Goal: Task Accomplishment & Management: Manage account settings

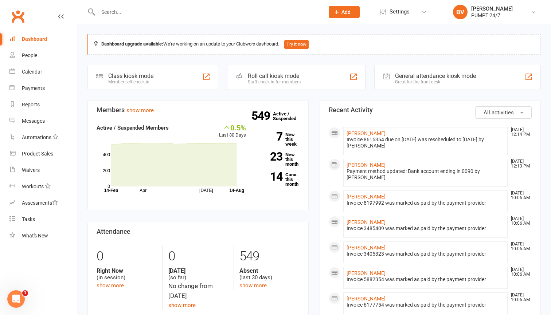
click at [115, 14] on input "text" at bounding box center [207, 12] width 223 height 10
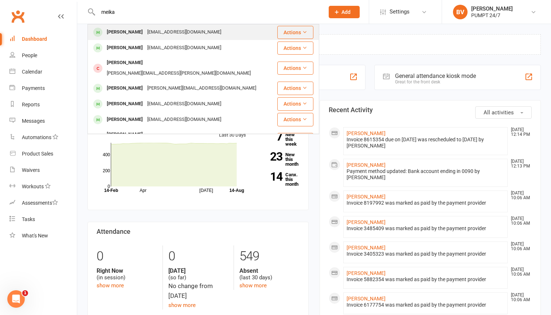
type input "meika"
click at [126, 30] on div "[PERSON_NAME]" at bounding box center [125, 32] width 40 height 11
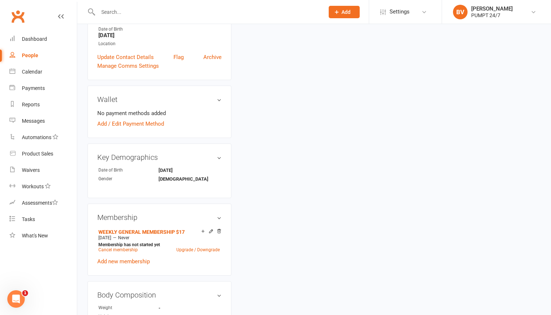
scroll to position [194, 0]
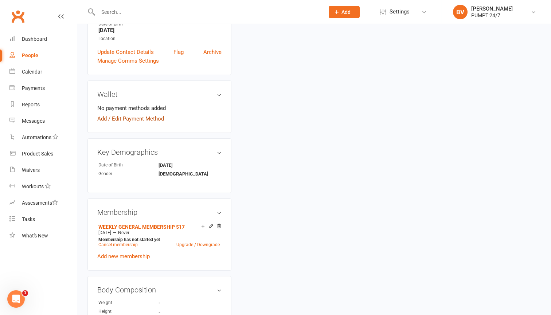
click at [143, 119] on link "Add / Edit Payment Method" at bounding box center [130, 118] width 67 height 9
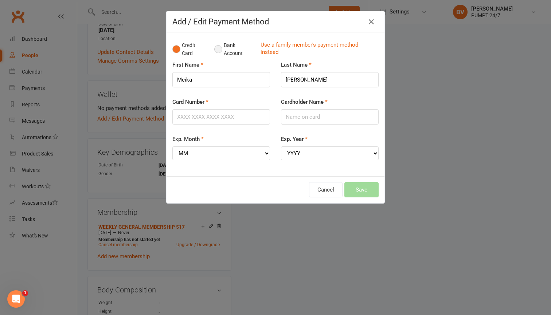
click at [237, 51] on button "Bank Account" at bounding box center [234, 49] width 40 height 22
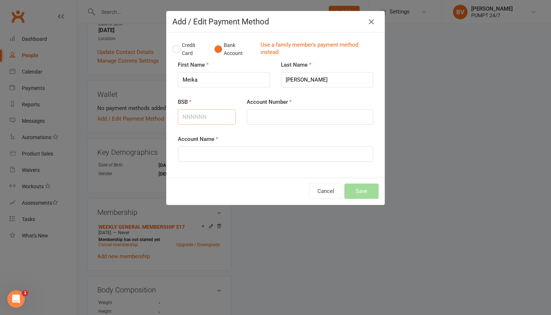
click at [214, 122] on input "BSB" at bounding box center [207, 116] width 58 height 15
type input "006135"
click at [302, 118] on input "Account Number" at bounding box center [310, 116] width 126 height 15
paste input "10361203"
type input "10361203"
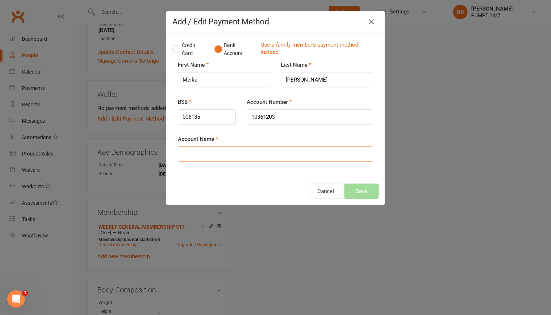
click at [292, 148] on input "Account Name" at bounding box center [275, 153] width 195 height 15
type input "[PERSON_NAME]"
click at [351, 191] on button "Save" at bounding box center [361, 191] width 34 height 15
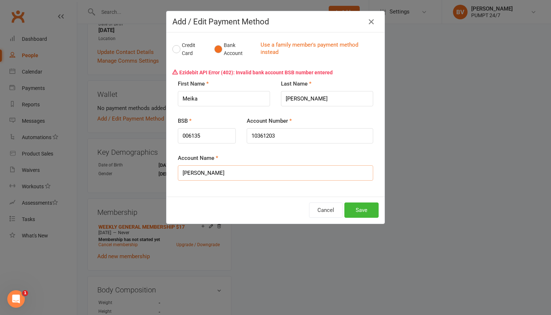
drag, startPoint x: 239, startPoint y: 171, endPoint x: 158, endPoint y: 177, distance: 81.1
click at [158, 177] on div "Add / Edit Payment Method Credit Card Bank Account Use a family member's paymen…" at bounding box center [275, 157] width 551 height 315
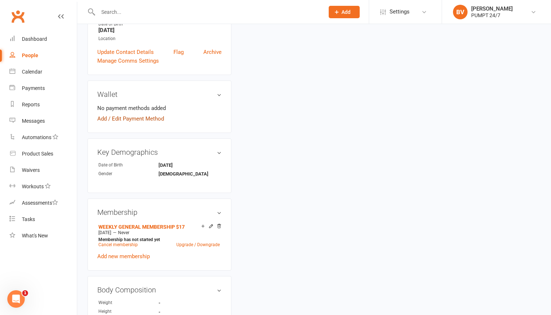
click at [138, 121] on link "Add / Edit Payment Method" at bounding box center [130, 118] width 67 height 9
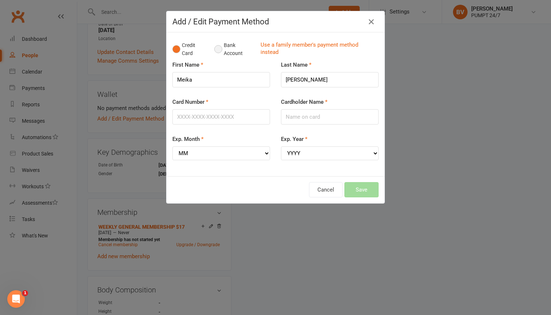
click at [227, 52] on button "Bank Account" at bounding box center [234, 49] width 40 height 22
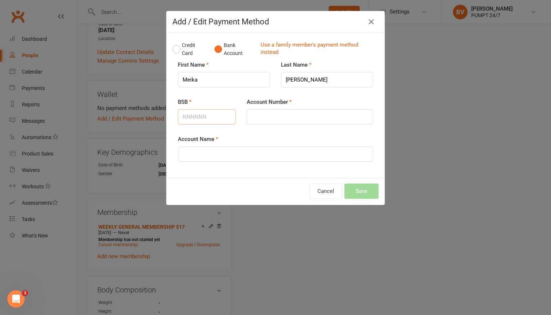
click at [216, 117] on input "BSB" at bounding box center [207, 116] width 58 height 15
type input "006135"
click at [290, 123] on input "Account Number" at bounding box center [310, 116] width 126 height 15
paste input "10361203"
type input "10361203"
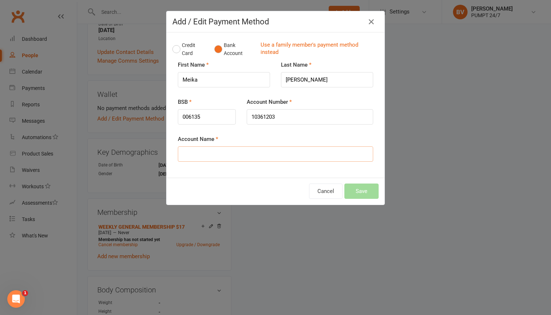
click at [294, 150] on input "Account Name" at bounding box center [275, 153] width 195 height 15
click at [366, 190] on button "Save" at bounding box center [361, 191] width 34 height 15
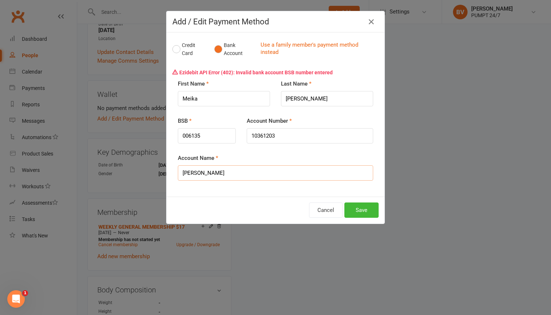
drag, startPoint x: 234, startPoint y: 171, endPoint x: 171, endPoint y: 174, distance: 63.4
click at [171, 174] on div "Credit Card Bank Account Use a family member's payment method instead Ezidebit …" at bounding box center [275, 114] width 218 height 164
type input "[PERSON_NAME]"
click at [323, 210] on button "Cancel" at bounding box center [326, 209] width 34 height 15
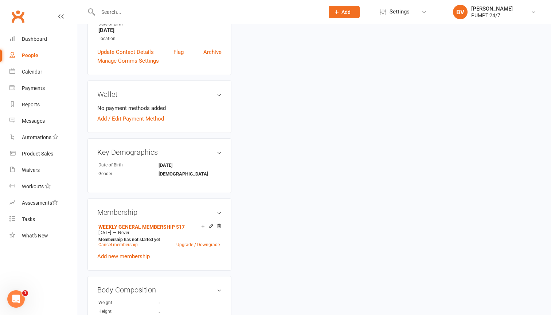
click at [147, 16] on input "text" at bounding box center [207, 12] width 223 height 10
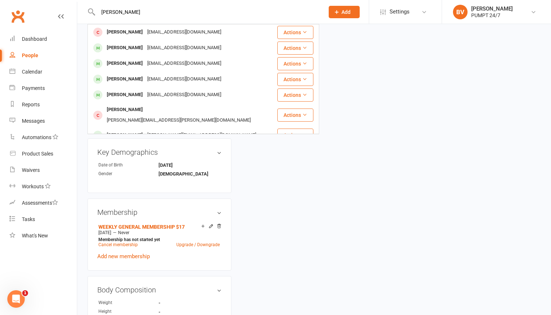
type input "[PERSON_NAME]"
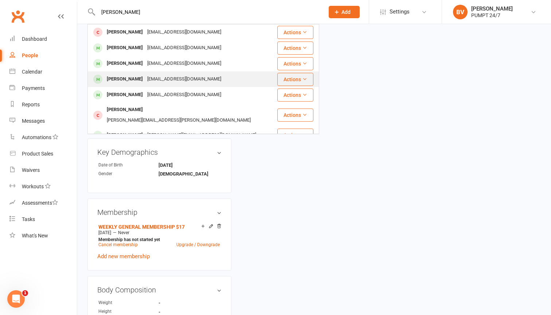
drag, startPoint x: 115, startPoint y: 24, endPoint x: 138, endPoint y: 76, distance: 56.6
click at [138, 76] on div "[PERSON_NAME]" at bounding box center [125, 79] width 40 height 11
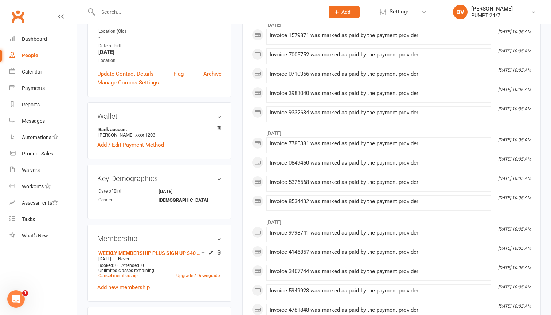
scroll to position [168, 0]
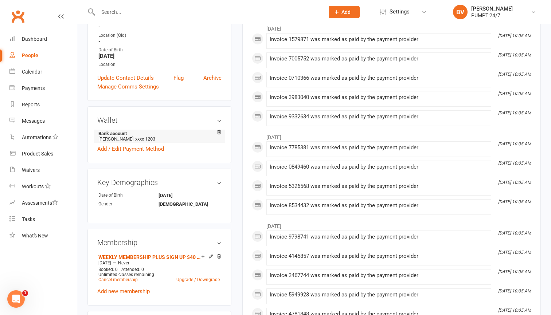
click at [141, 139] on span "xxxx 1203" at bounding box center [145, 138] width 20 height 5
click at [217, 119] on h3 "Wallet" at bounding box center [159, 120] width 124 height 8
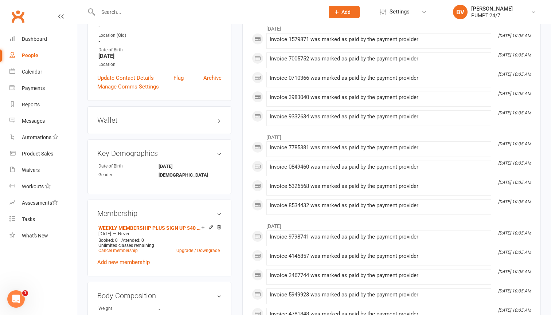
click at [217, 119] on h3 "Wallet" at bounding box center [159, 120] width 124 height 8
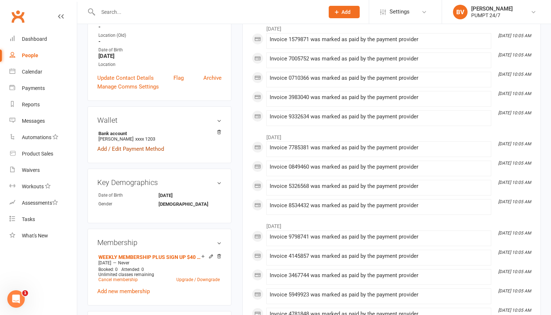
click at [139, 147] on link "Add / Edit Payment Method" at bounding box center [130, 149] width 67 height 9
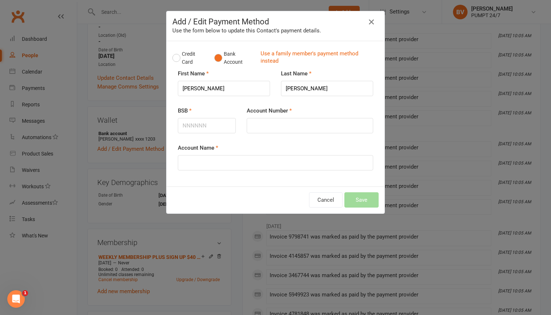
click at [372, 22] on icon "button" at bounding box center [371, 21] width 9 height 9
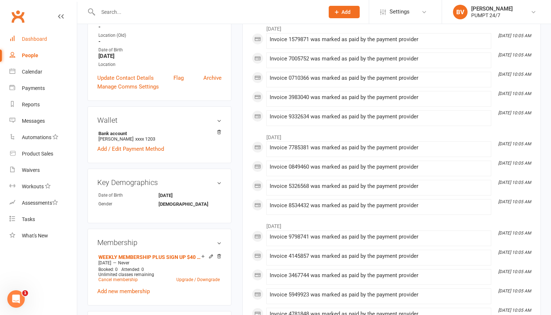
click at [44, 39] on div "Dashboard" at bounding box center [34, 39] width 25 height 6
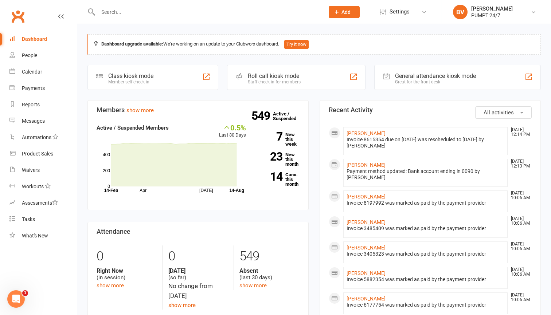
click at [33, 39] on div "Dashboard" at bounding box center [34, 39] width 25 height 6
click at [225, 10] on input "text" at bounding box center [207, 12] width 223 height 10
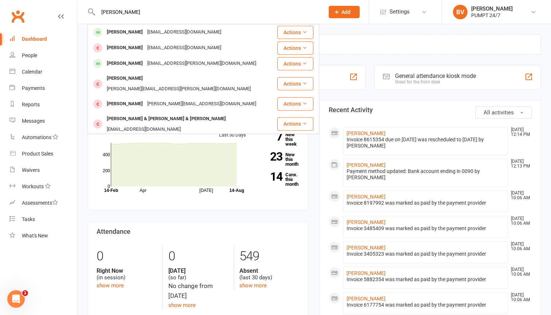
scroll to position [-1, 0]
type input "[PERSON_NAME]"
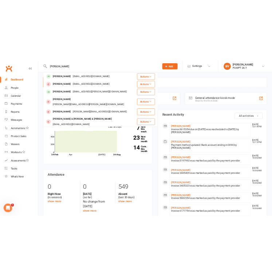
scroll to position [0, 0]
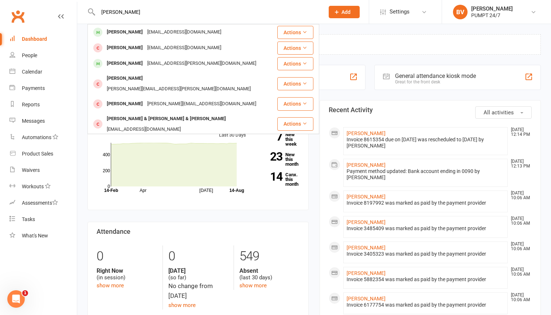
click at [341, 15] on button "Add" at bounding box center [343, 12] width 31 height 12
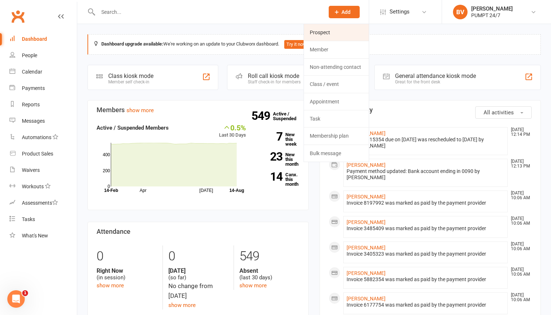
click at [321, 34] on link "Prospect" at bounding box center [336, 32] width 65 height 17
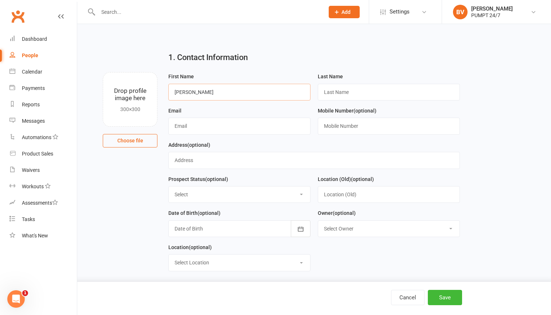
type input "[PERSON_NAME]"
paste input "[STREET_ADDRESS]"
click at [280, 161] on input "[STREET_ADDRESS]" at bounding box center [313, 160] width 291 height 17
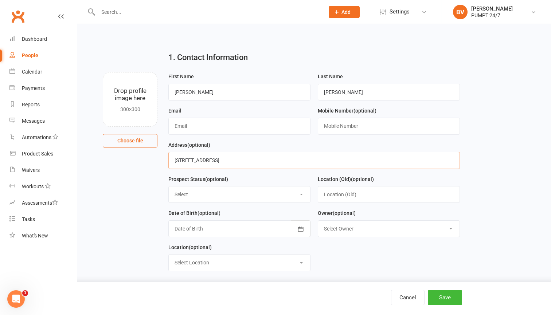
type input "[STREET_ADDRESS]"
click at [239, 132] on input "text" at bounding box center [239, 126] width 142 height 17
click at [267, 122] on input "text" at bounding box center [239, 126] width 142 height 17
click at [228, 129] on input "text" at bounding box center [239, 126] width 142 height 17
paste input "[EMAIL_ADDRESS][DOMAIN_NAME]"
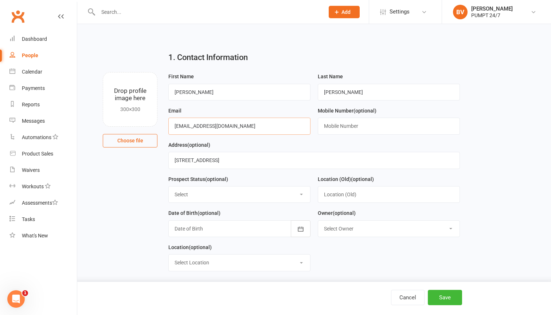
type input "[EMAIL_ADDRESS][DOMAIN_NAME]"
click at [371, 124] on input "text" at bounding box center [389, 126] width 142 height 17
paste input "0423329136"
type input "0423329136"
click at [299, 230] on icon "button" at bounding box center [300, 228] width 7 height 7
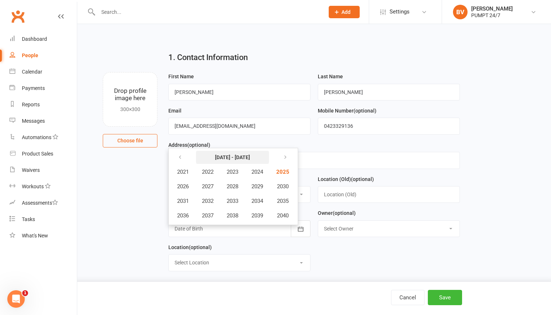
click at [224, 154] on strong "[DATE] - [DATE]" at bounding box center [232, 157] width 35 height 6
click at [181, 154] on icon "button" at bounding box center [179, 157] width 5 height 6
click at [235, 186] on span "1988" at bounding box center [233, 186] width 12 height 7
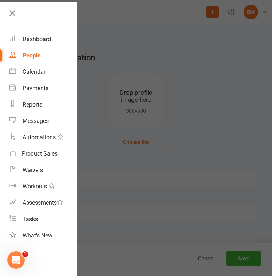
click at [210, 107] on div at bounding box center [136, 138] width 272 height 276
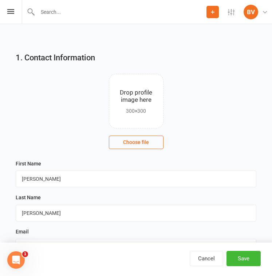
click at [210, 107] on contact-image-uploader "Drop profile image here 300×300 Choose file" at bounding box center [136, 111] width 241 height 75
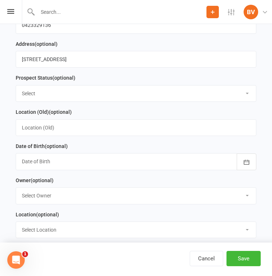
scroll to position [265, 0]
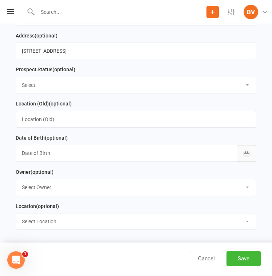
click at [248, 154] on icon "button" at bounding box center [246, 153] width 7 height 7
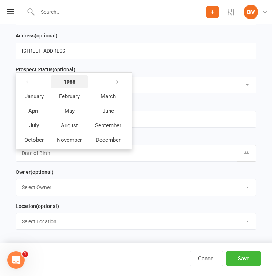
click at [68, 81] on strong "1988" at bounding box center [70, 82] width 12 height 6
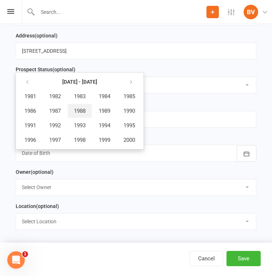
click at [86, 110] on span "1988" at bounding box center [80, 111] width 12 height 7
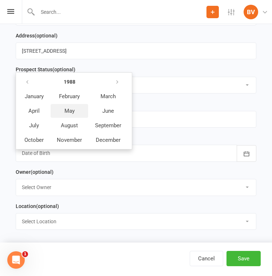
click at [76, 111] on button "May" at bounding box center [70, 111] width 38 height 14
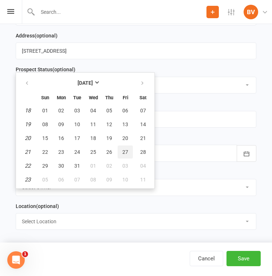
click at [127, 153] on span "27" at bounding box center [125, 152] width 6 height 6
type input "[DATE]"
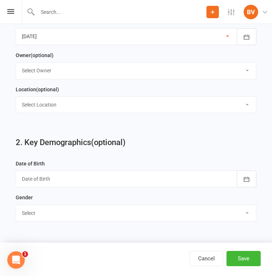
scroll to position [382, 0]
click at [246, 176] on icon "button" at bounding box center [246, 179] width 7 height 7
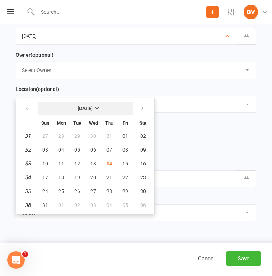
click at [91, 108] on strong "[DATE]" at bounding box center [85, 109] width 15 height 6
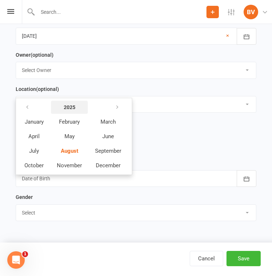
click at [71, 107] on strong "2025" at bounding box center [70, 108] width 12 height 6
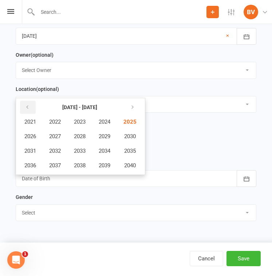
click at [31, 105] on button "button" at bounding box center [28, 107] width 16 height 13
click at [86, 133] on span "1988" at bounding box center [80, 136] width 12 height 7
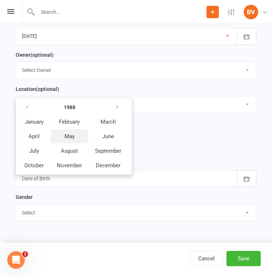
click at [74, 137] on span "May" at bounding box center [69, 136] width 10 height 7
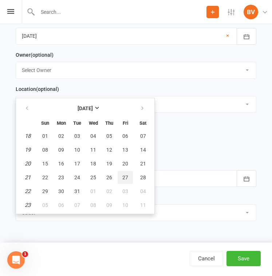
click at [125, 177] on span "27" at bounding box center [125, 178] width 6 height 6
type input "[DATE]"
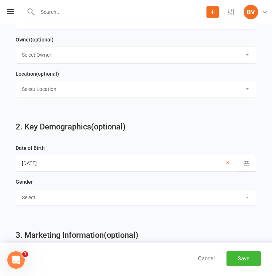
scroll to position [402, 0]
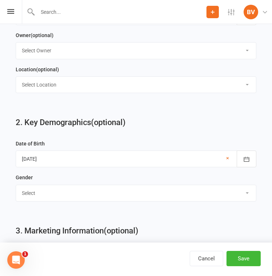
select select "[DEMOGRAPHIC_DATA]"
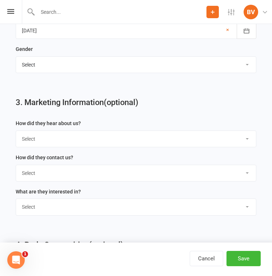
scroll to position [532, 0]
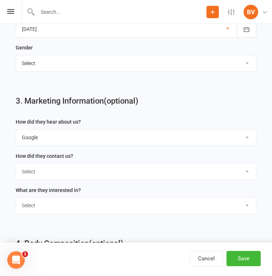
select select "Facebook"
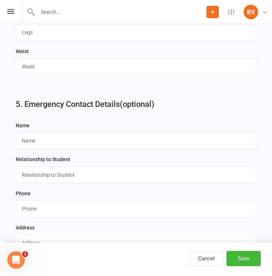
scroll to position [956, 0]
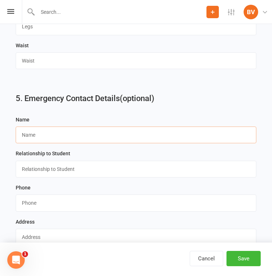
click at [164, 134] on input "text" at bounding box center [136, 135] width 241 height 17
paste input "[PERSON_NAME]"
type input "[PERSON_NAME]"
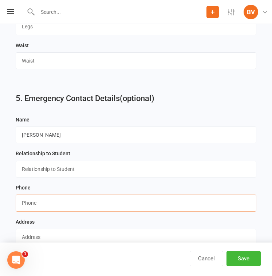
click at [104, 198] on input "string" at bounding box center [136, 203] width 241 height 17
paste input "044735420"
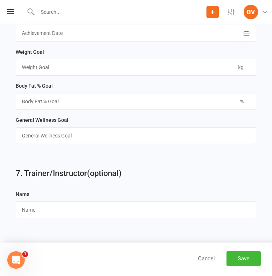
scroll to position [1236, 0]
type input "044735420"
click at [249, 257] on button "Save" at bounding box center [244, 258] width 34 height 15
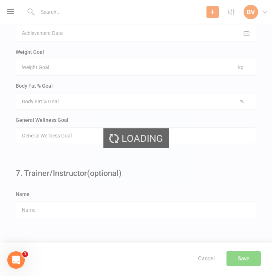
scroll to position [0, 0]
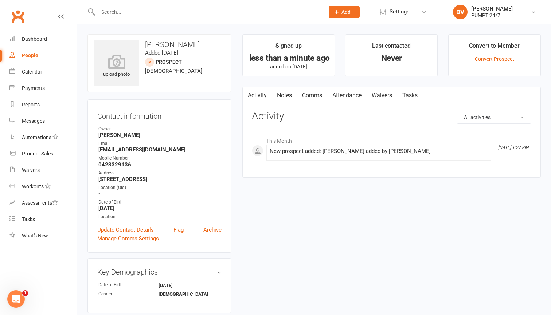
click at [25, 49] on link "People" at bounding box center [42, 55] width 67 height 16
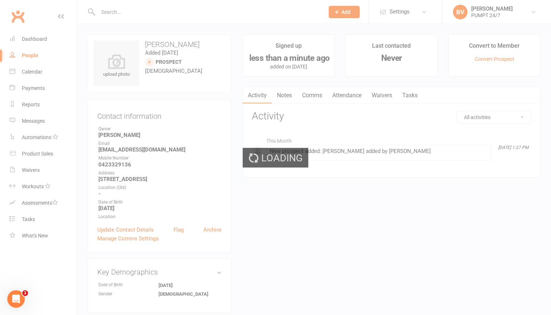
click at [29, 43] on div "Loading" at bounding box center [275, 157] width 551 height 315
select select "100"
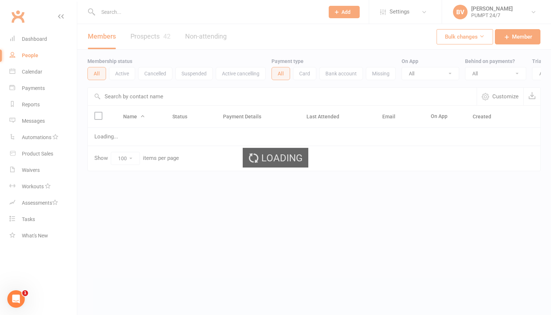
click at [31, 39] on div "Loading" at bounding box center [275, 157] width 551 height 315
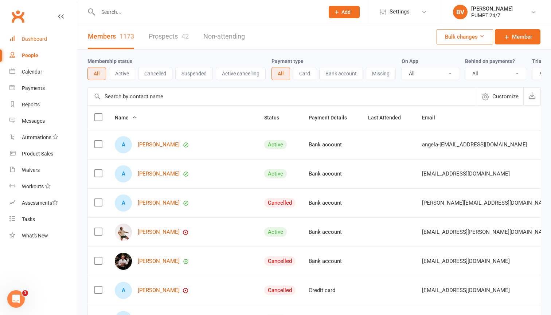
click at [37, 40] on div "Dashboard" at bounding box center [34, 39] width 25 height 6
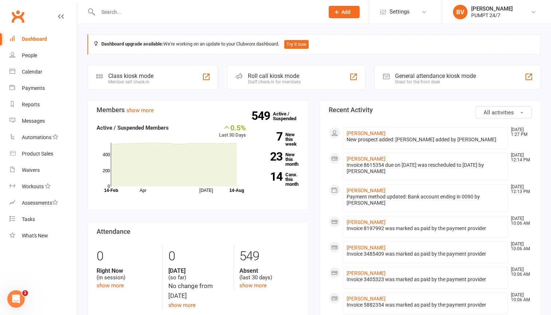
click at [119, 10] on input "text" at bounding box center [207, 12] width 223 height 10
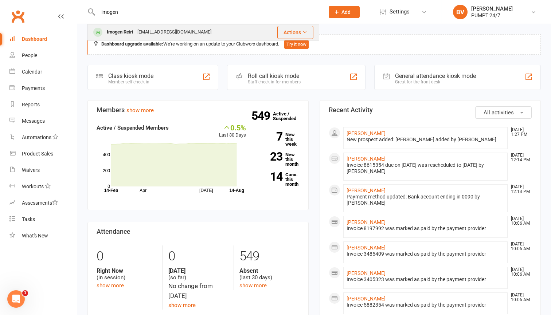
type input "imogen"
click at [141, 34] on div "[EMAIL_ADDRESS][DOMAIN_NAME]" at bounding box center [174, 32] width 78 height 11
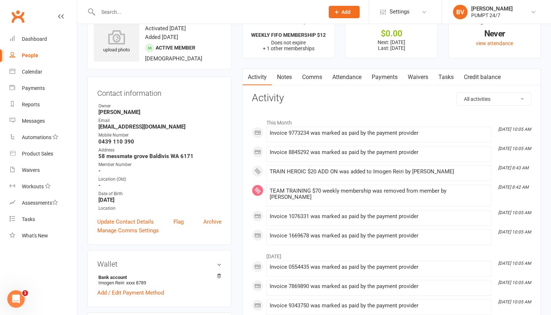
scroll to position [25, 0]
click at [24, 36] on div "Dashboard" at bounding box center [34, 39] width 25 height 6
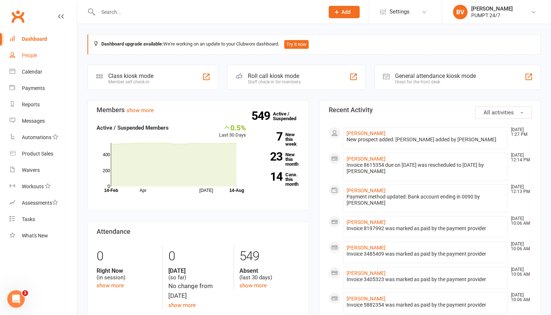
click at [31, 55] on div "People" at bounding box center [29, 55] width 15 height 6
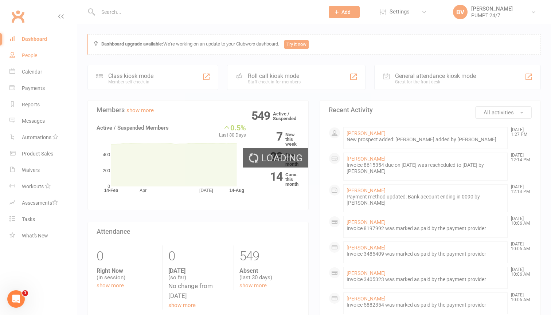
select select "100"
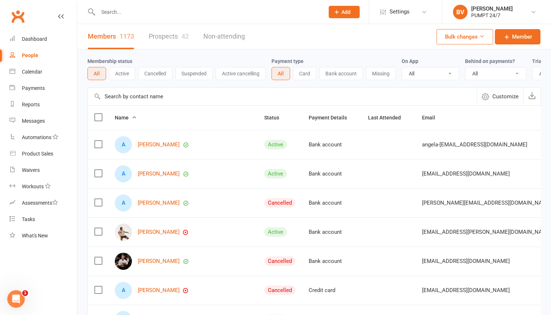
click at [158, 33] on link "Prospects 42" at bounding box center [169, 36] width 40 height 25
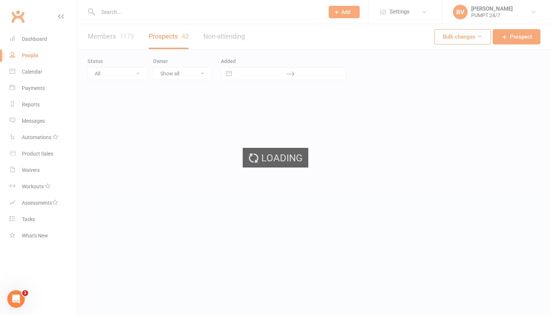
select select "50"
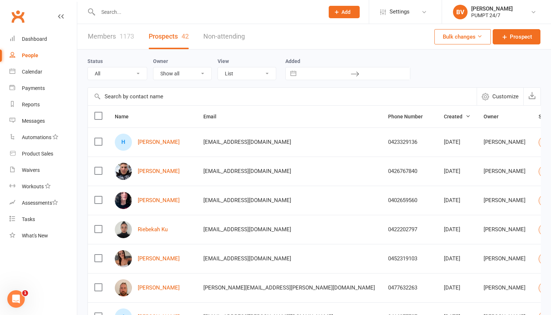
click at [139, 16] on input "text" at bounding box center [207, 12] width 223 height 10
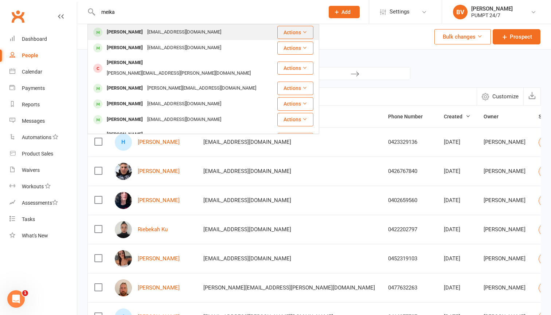
type input "meika"
click at [145, 32] on div "[EMAIL_ADDRESS][DOMAIN_NAME]" at bounding box center [184, 32] width 78 height 11
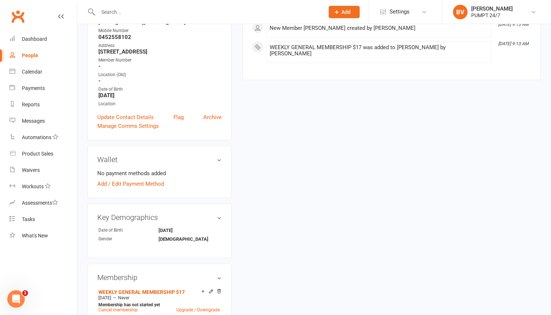
scroll to position [243, 0]
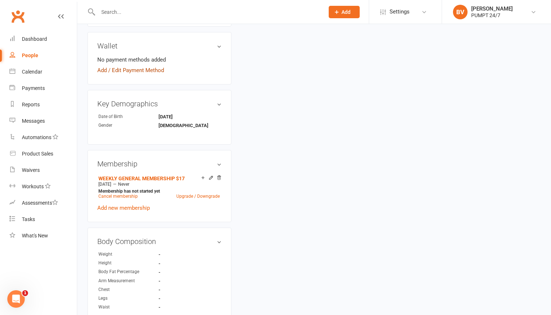
click at [151, 71] on link "Add / Edit Payment Method" at bounding box center [130, 70] width 67 height 9
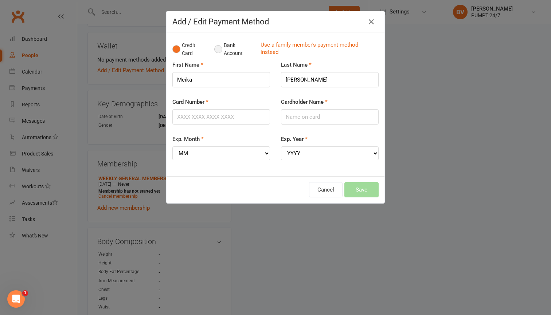
click at [231, 50] on button "Bank Account" at bounding box center [234, 49] width 40 height 22
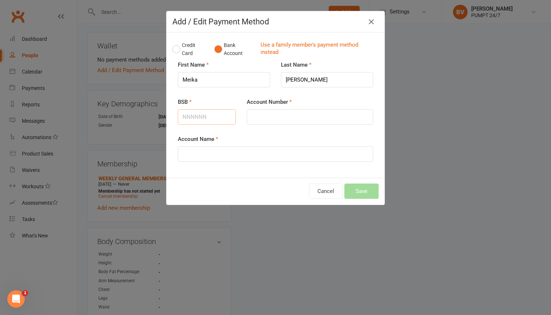
click at [212, 121] on input "BSB" at bounding box center [207, 116] width 58 height 15
click at [194, 115] on input "BSB" at bounding box center [207, 116] width 58 height 15
paste input "066135"
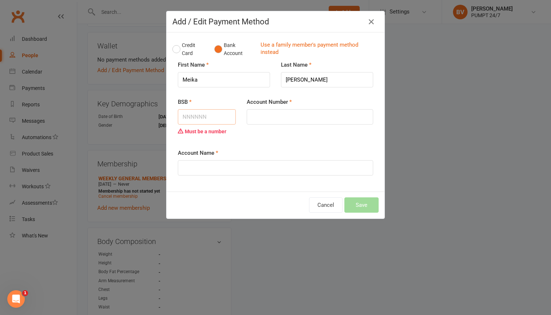
click at [193, 115] on input "BSB" at bounding box center [207, 116] width 58 height 15
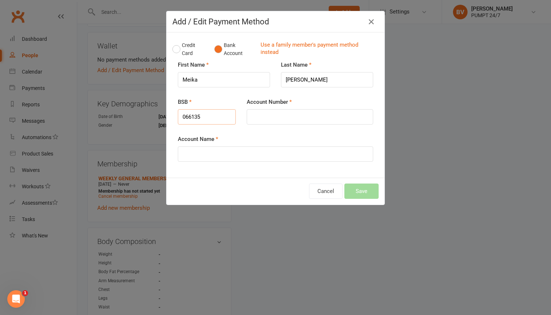
type input "066135"
click at [264, 125] on div "Account Number" at bounding box center [309, 116] width 137 height 37
click at [271, 115] on input "Account Number" at bounding box center [310, 116] width 126 height 15
click at [260, 119] on input "Account Number" at bounding box center [310, 116] width 126 height 15
paste input "10361203"
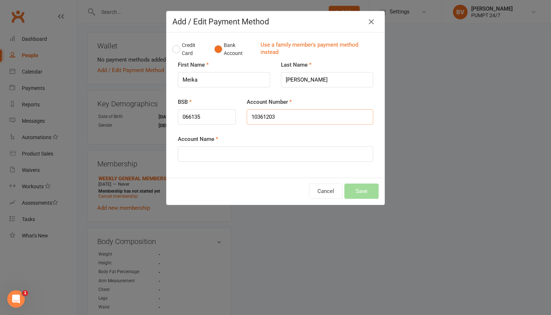
type input "10361203"
click at [259, 147] on input "Account Name" at bounding box center [275, 153] width 195 height 15
type input "E"
type input "[PERSON_NAME]"
click at [362, 190] on button "Save" at bounding box center [361, 191] width 34 height 15
